Goal: Information Seeking & Learning: Learn about a topic

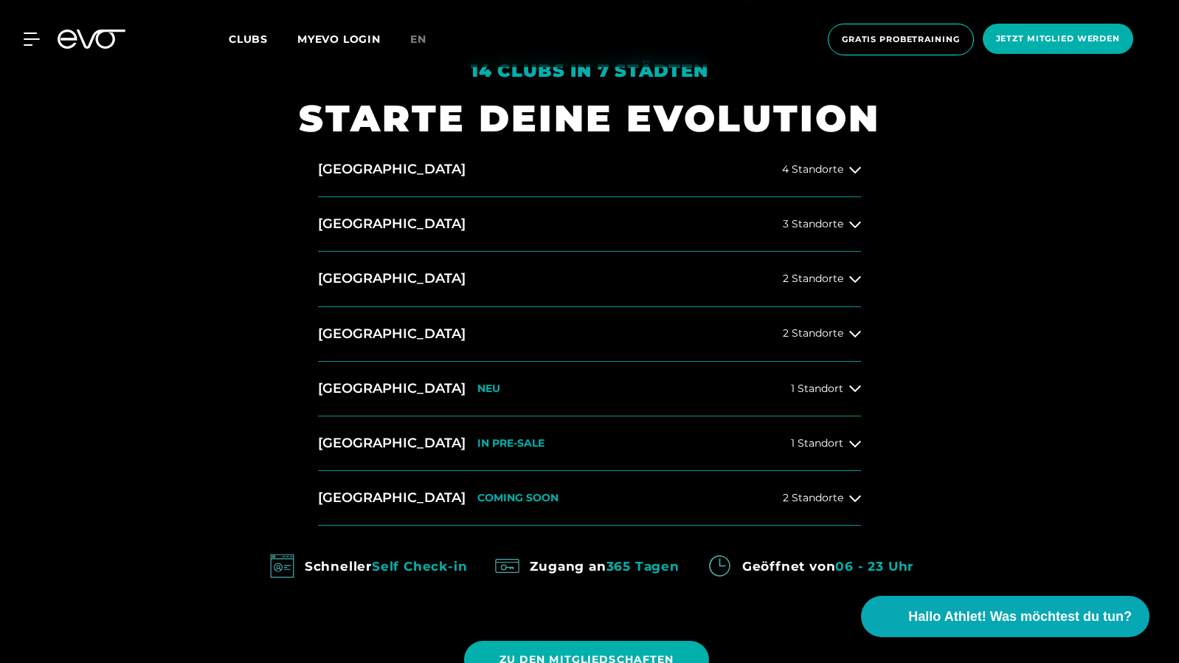
scroll to position [709, 0]
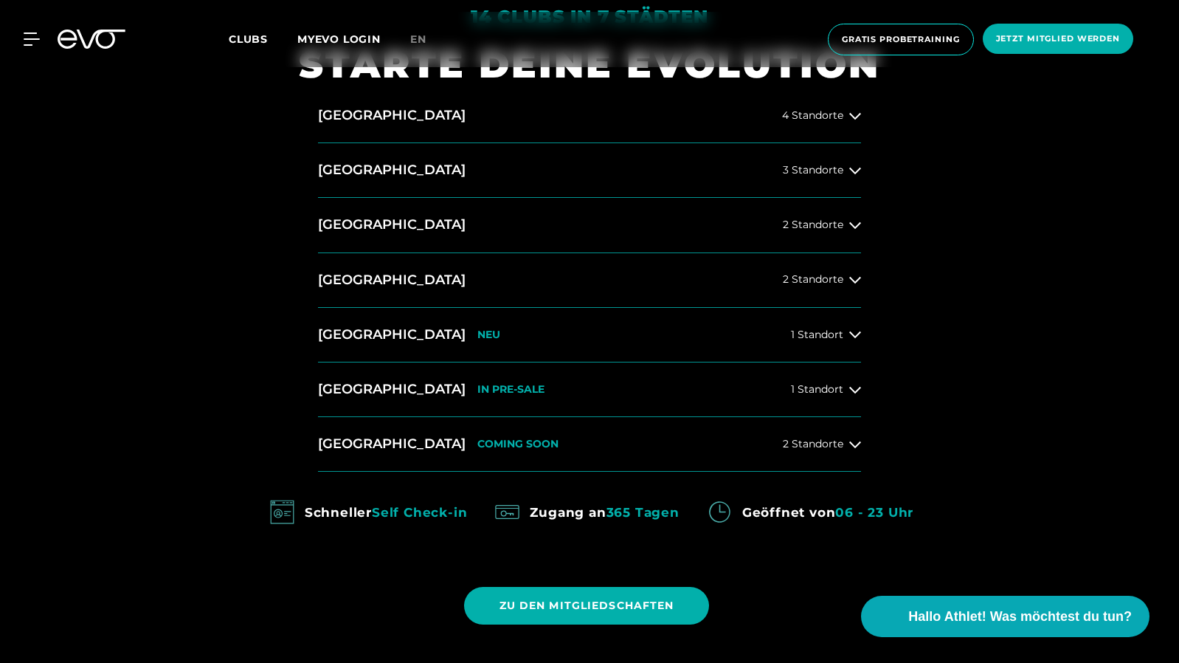
click at [813, 283] on span "2 Standorte" at bounding box center [813, 279] width 61 height 11
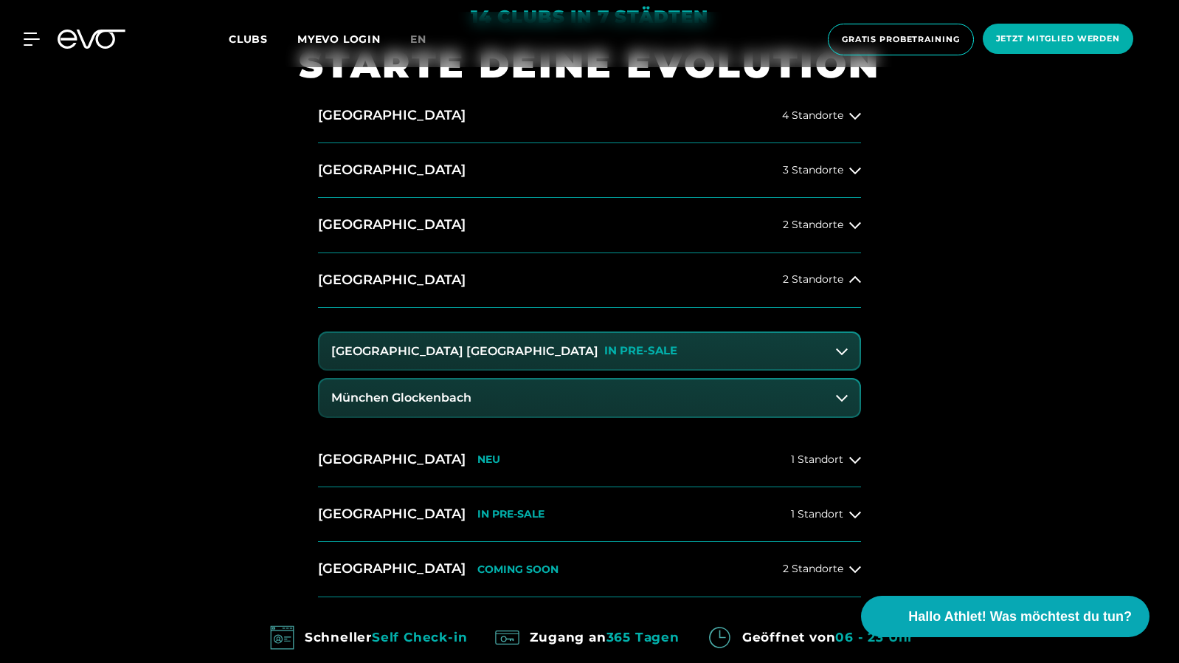
click at [555, 351] on button "[GEOGRAPHIC_DATA] Maxvorstadt IN PRE-SALE" at bounding box center [589, 351] width 540 height 37
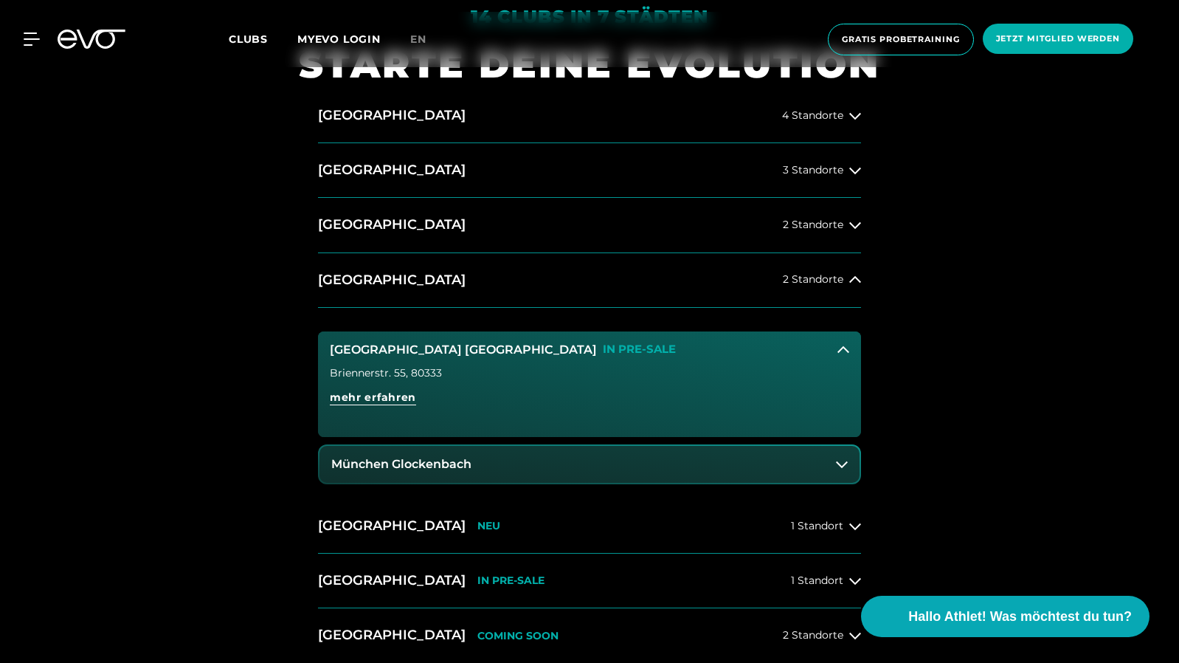
click at [353, 398] on span "mehr erfahren" at bounding box center [373, 397] width 86 height 15
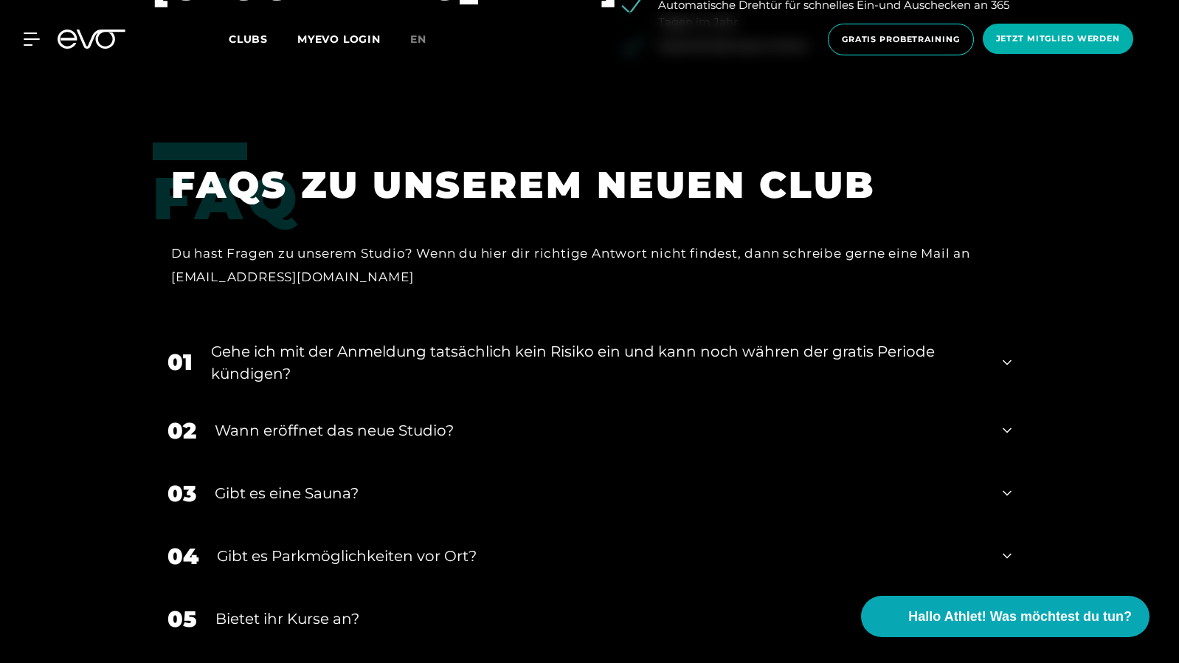
scroll to position [3131, 0]
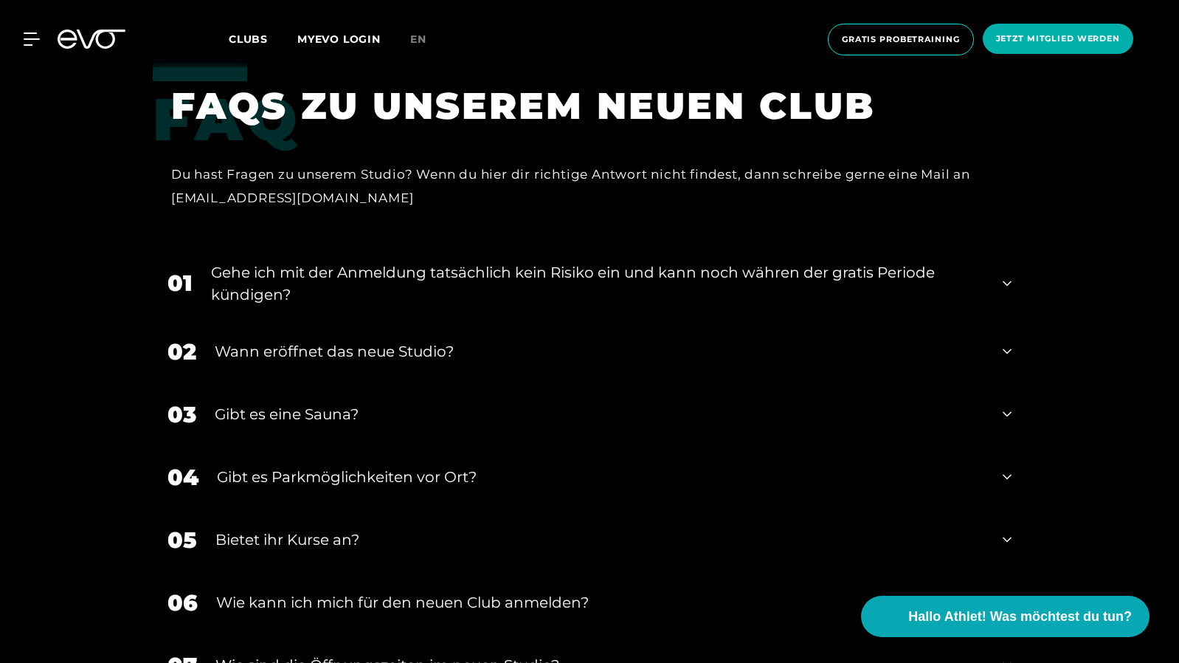
click at [511, 403] on div "Gibt es eine Sauna?" at bounding box center [600, 414] width 770 height 22
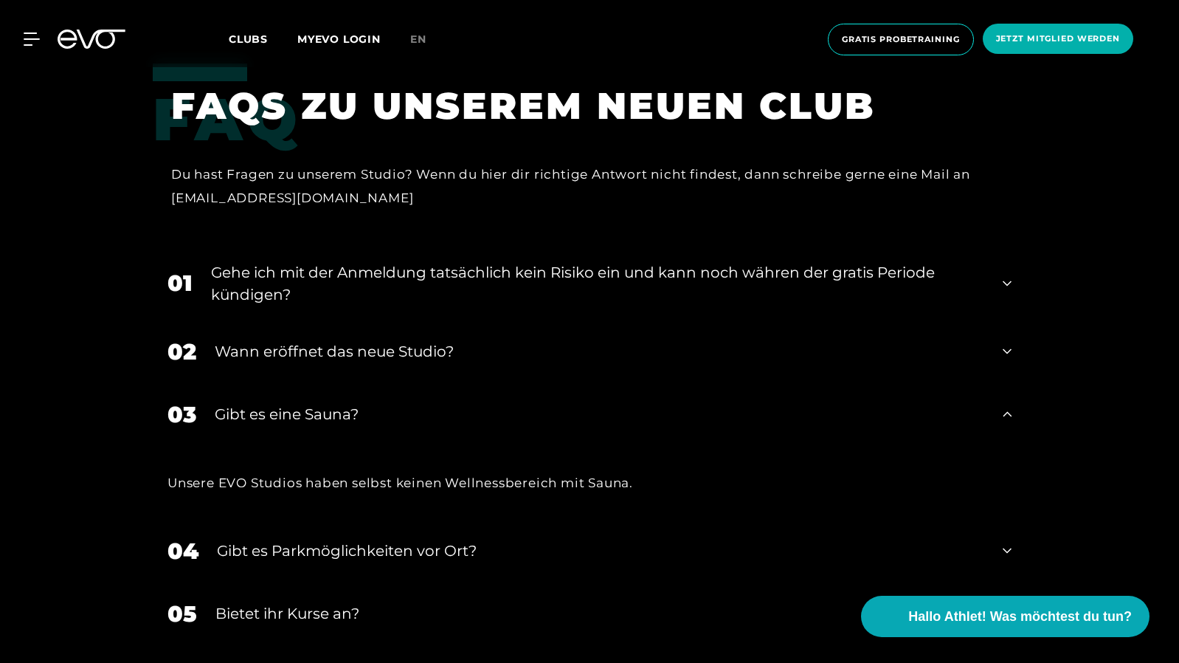
click at [511, 403] on div "Gibt es eine Sauna?" at bounding box center [600, 414] width 770 height 22
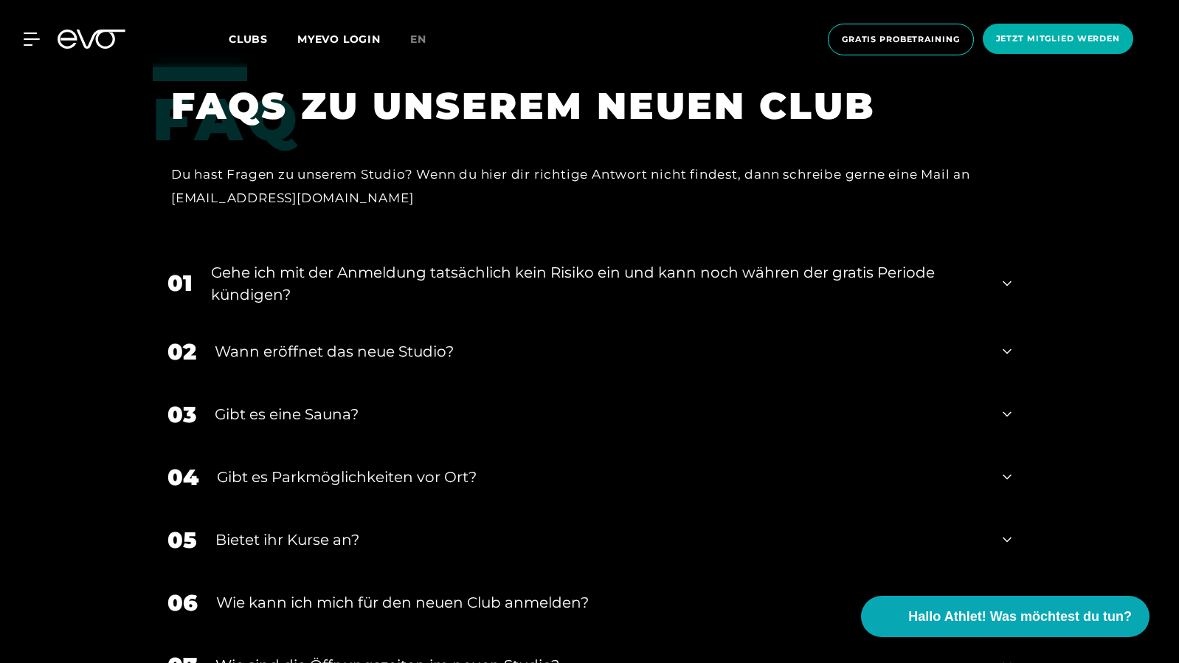
click at [435, 466] on div "Gibt es Parkmöglichkeiten vor Ort?" at bounding box center [600, 477] width 767 height 22
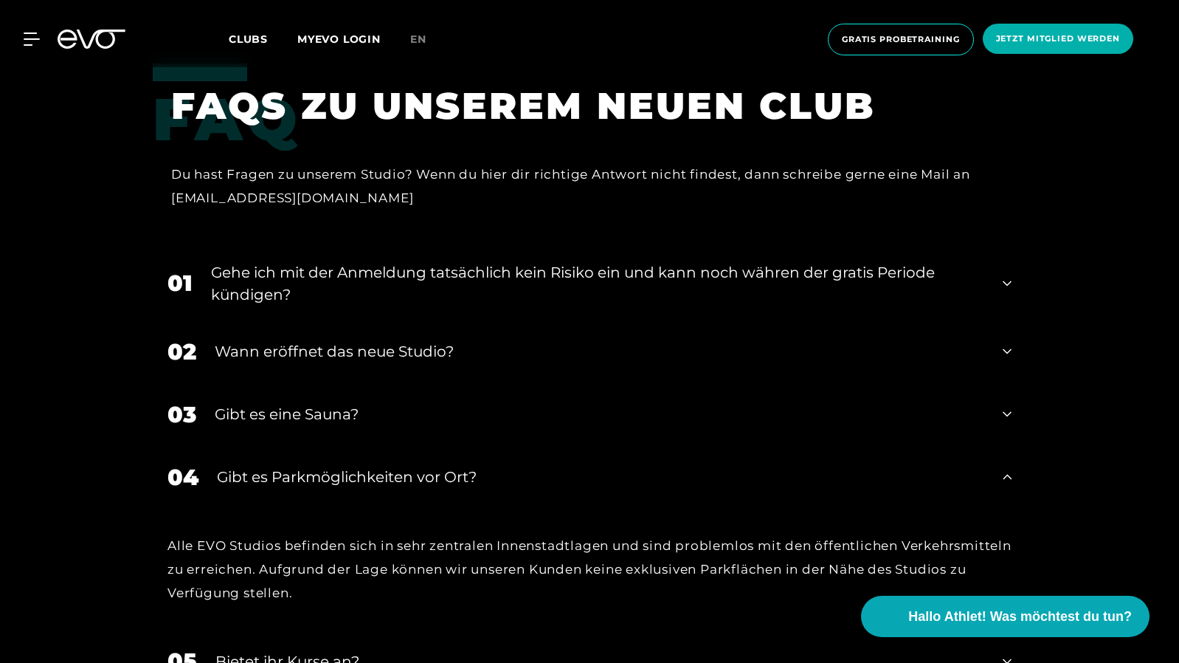
click at [435, 466] on div "Gibt es Parkmöglichkeiten vor Ort?" at bounding box center [600, 477] width 767 height 22
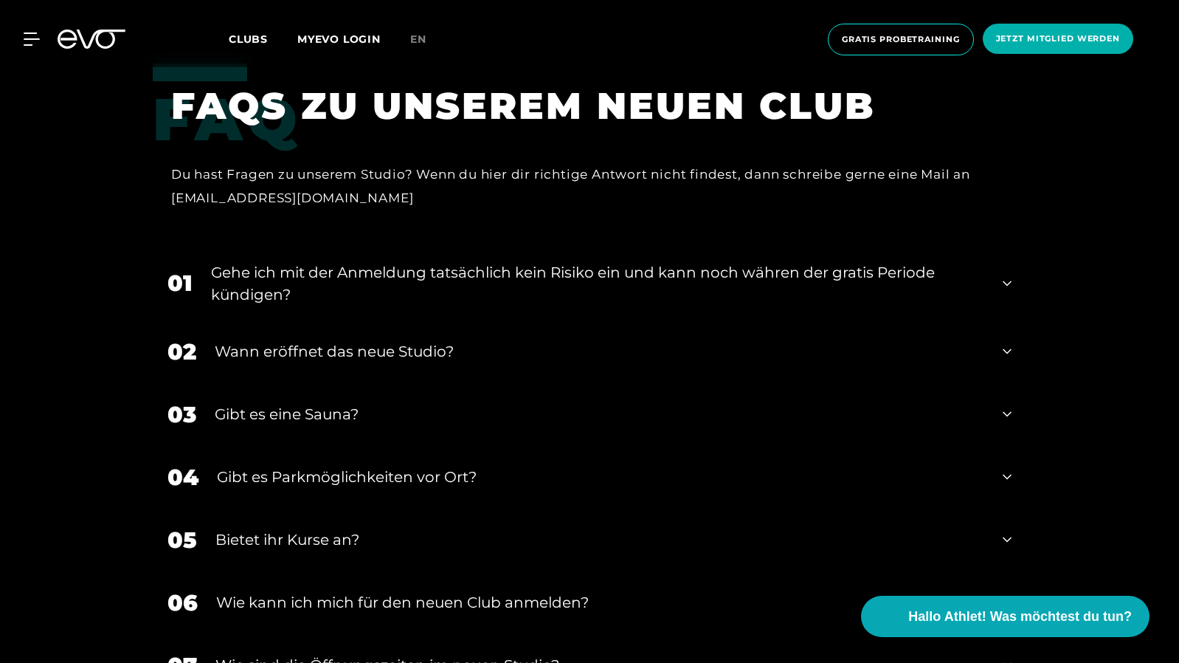
click at [399, 508] on div "05 Bietet ihr [DEMOGRAPHIC_DATA]?" at bounding box center [590, 539] width 874 height 63
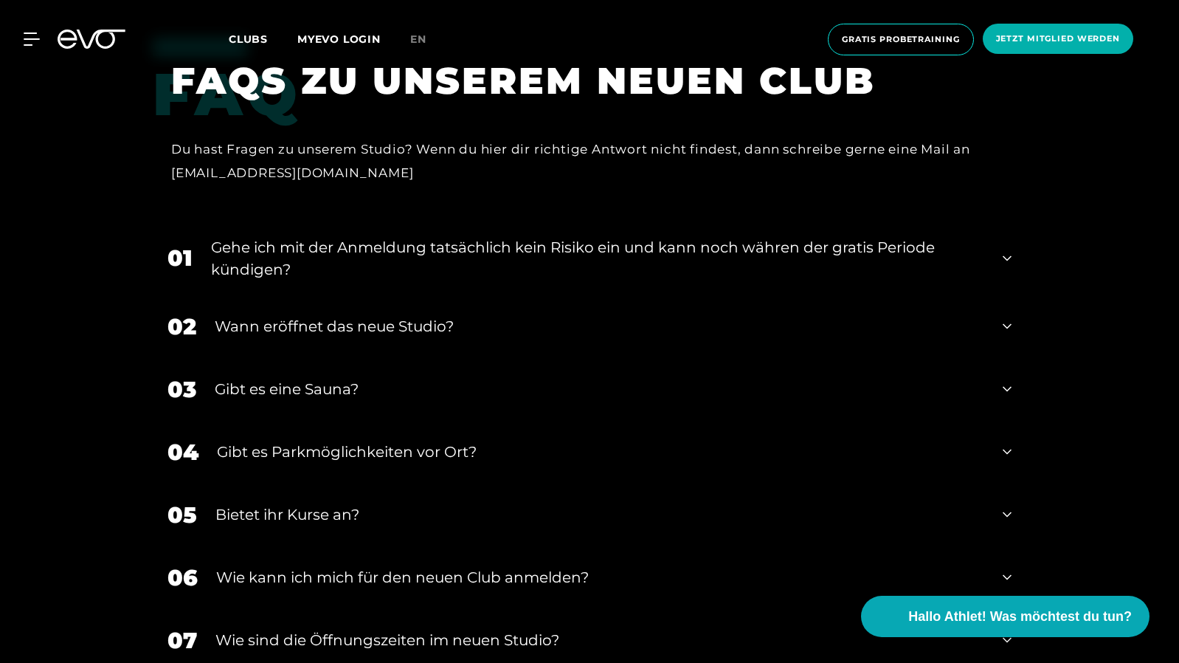
scroll to position [3157, 0]
click at [378, 235] on div "Gehe ich mit der Anmeldung tatsächlich kein Risiko ein und kann noch währen der…" at bounding box center [597, 257] width 773 height 44
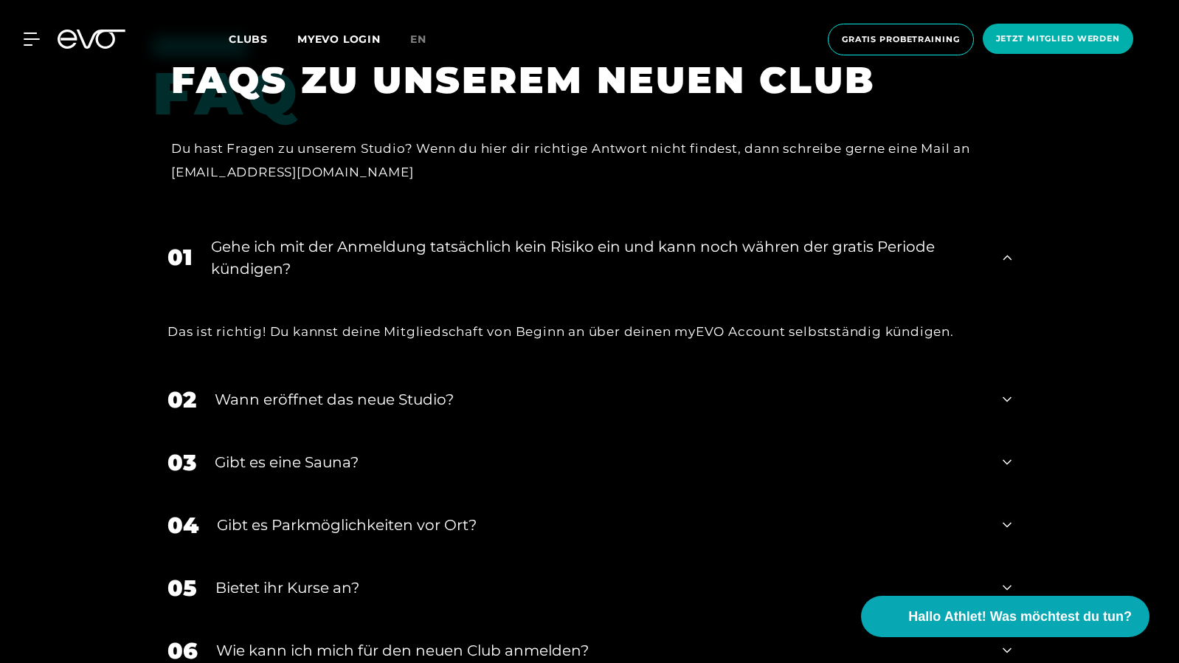
click at [378, 235] on div "Gehe ich mit der Anmeldung tatsächlich kein Risiko ein und kann noch währen der…" at bounding box center [597, 257] width 773 height 44
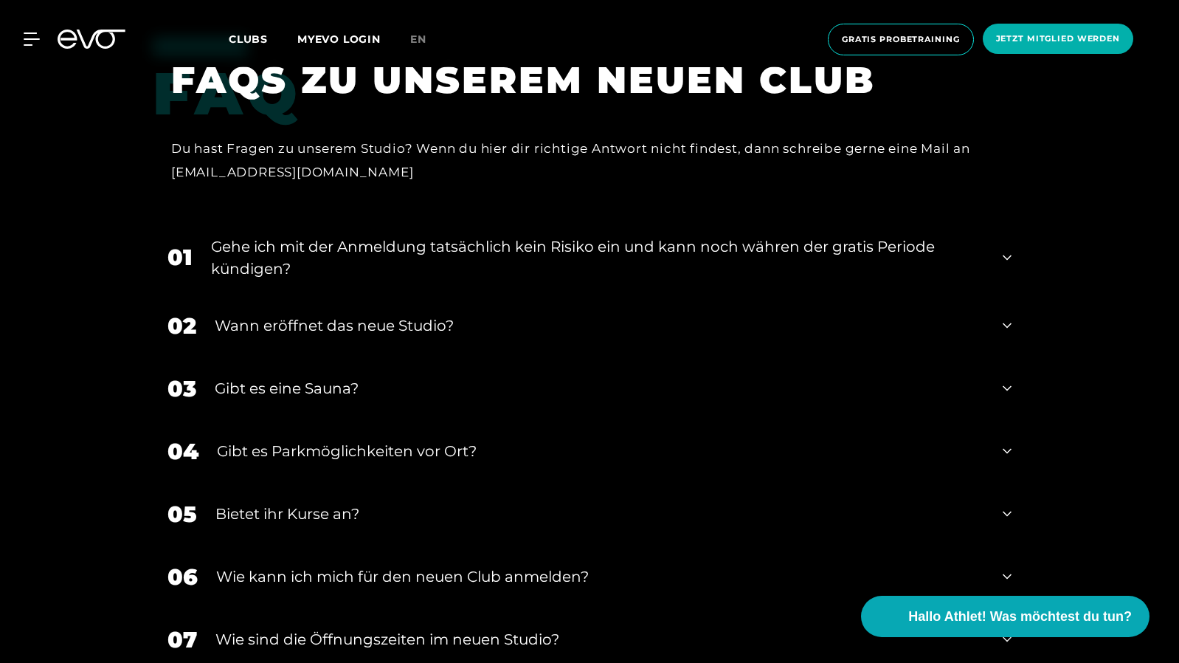
click at [449, 565] on div "Wie kann ich mich für den neuen Club anmelden?" at bounding box center [600, 576] width 768 height 22
click at [429, 608] on div "07 ​Wie sind die Öffnungszeiten im neuen Studio?" at bounding box center [590, 639] width 874 height 63
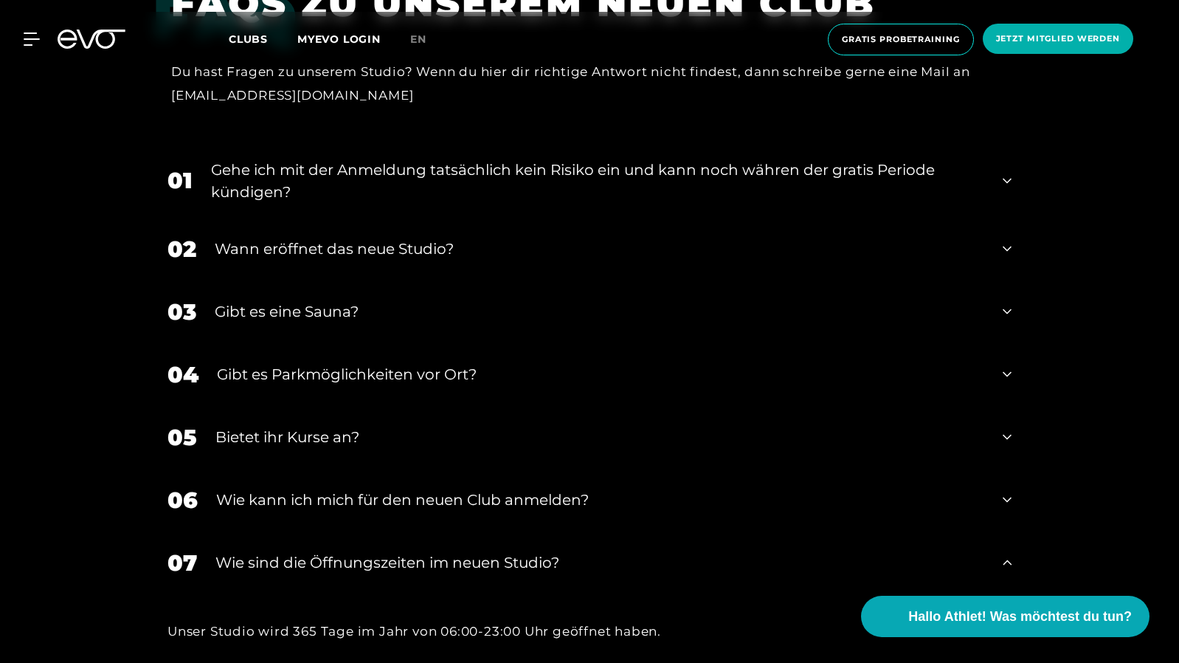
scroll to position [3236, 0]
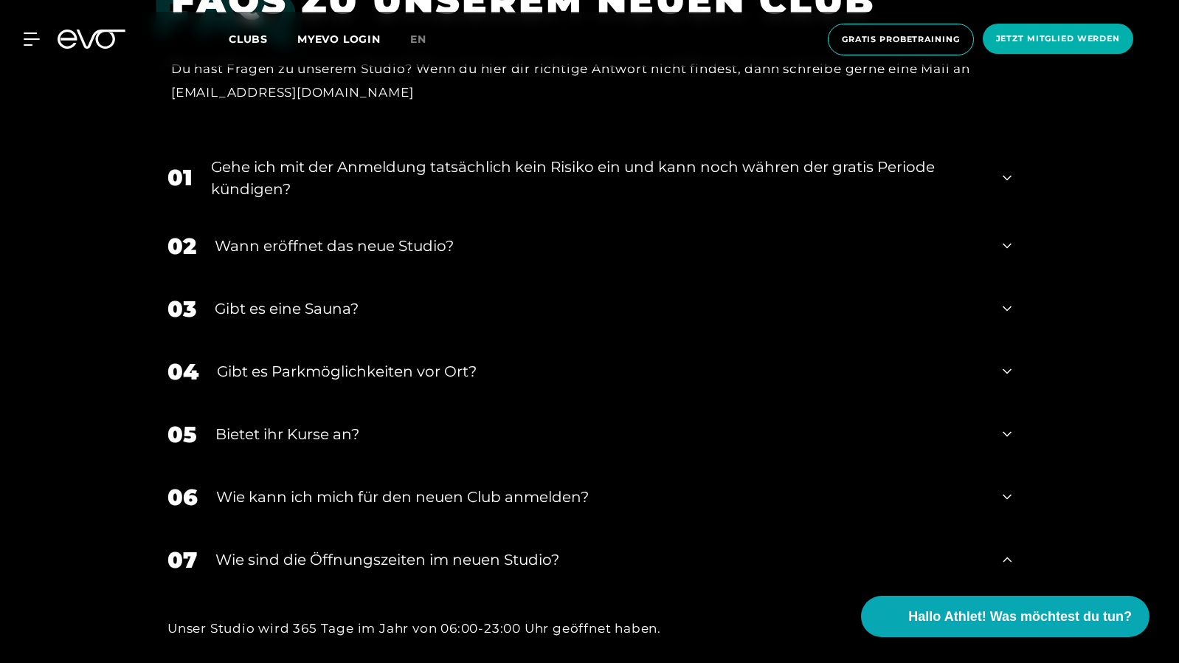
click at [481, 548] on div "​Wie sind die Öffnungszeiten im neuen Studio?" at bounding box center [599, 559] width 769 height 22
